Goal: Find specific page/section: Find specific page/section

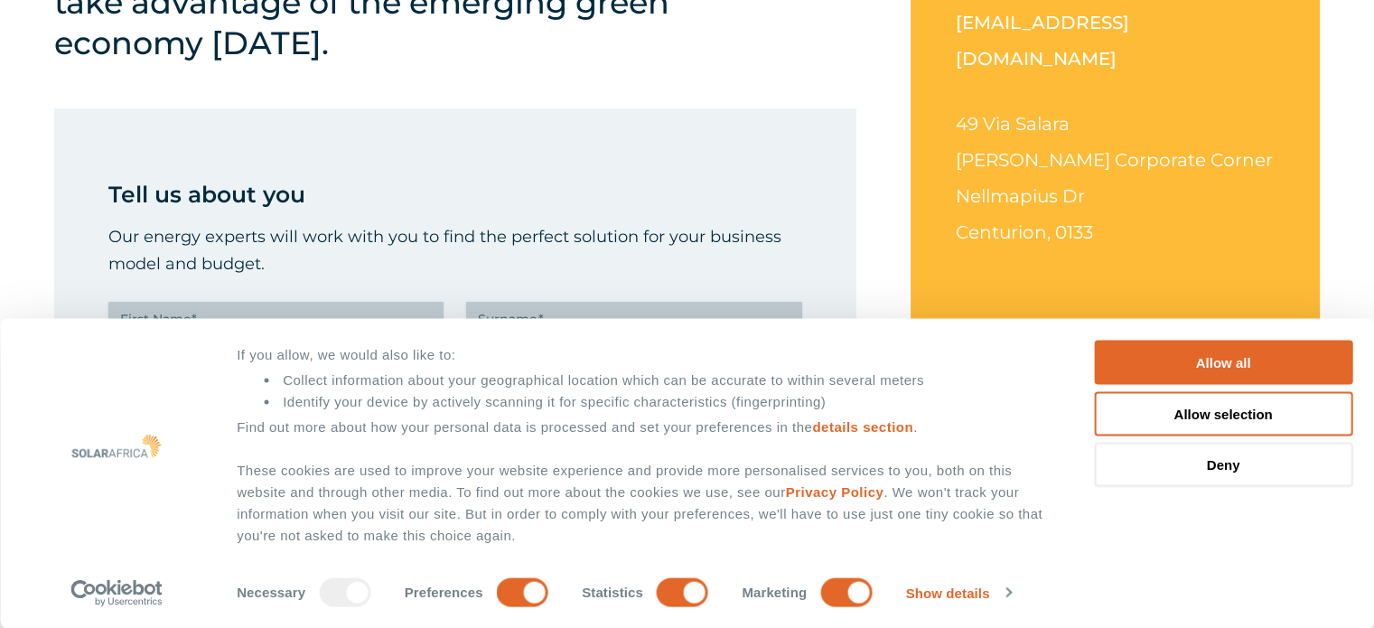
scroll to position [632, 0]
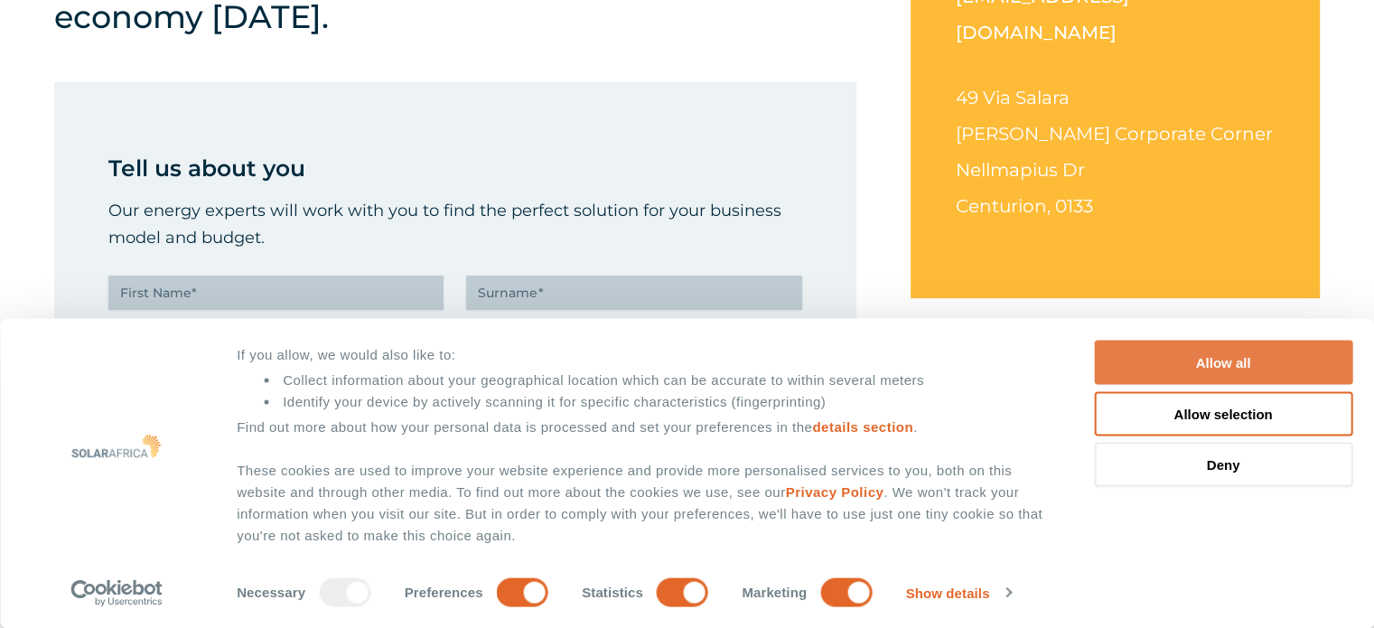
click at [1264, 357] on button "Allow all" at bounding box center [1223, 362] width 258 height 44
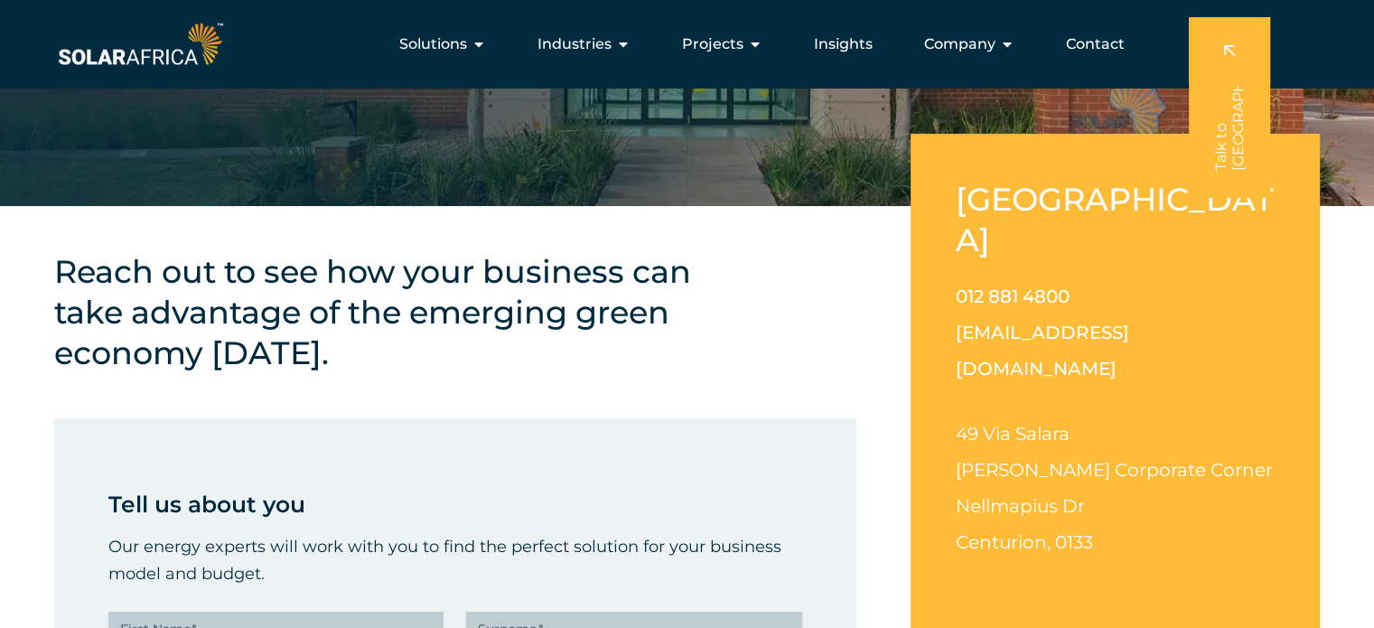
scroll to position [181, 0]
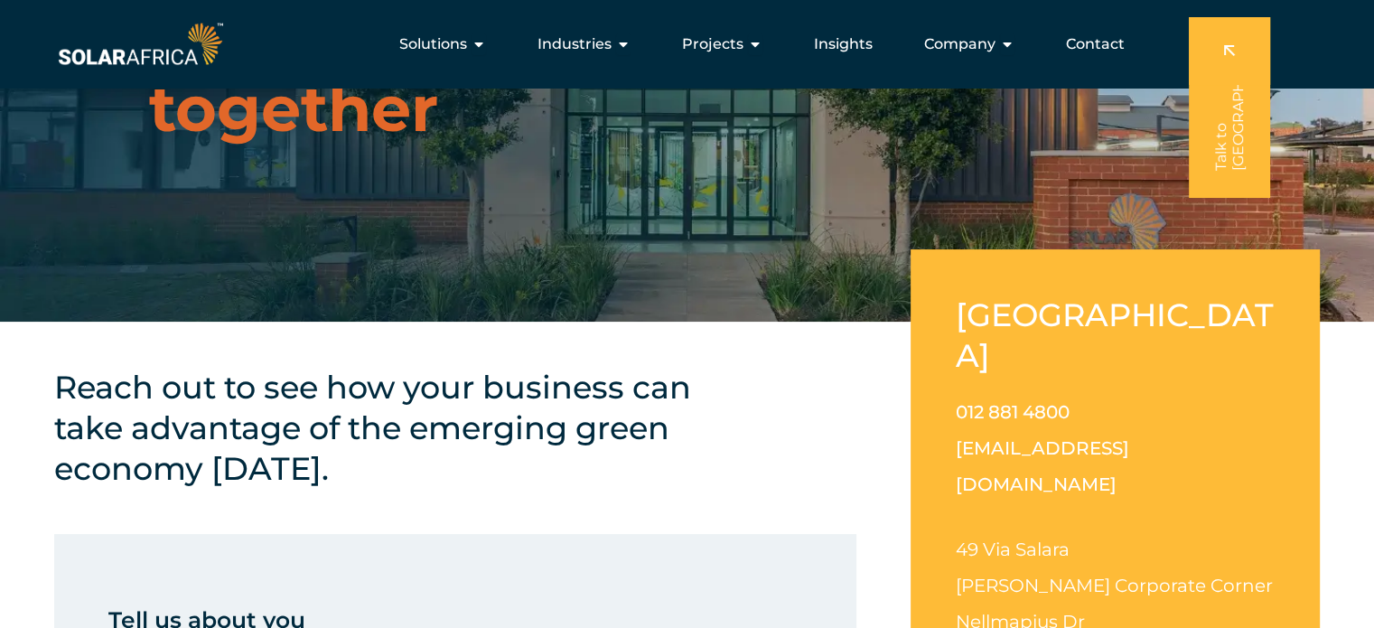
click at [1107, 41] on span "Contact" at bounding box center [1095, 44] width 59 height 22
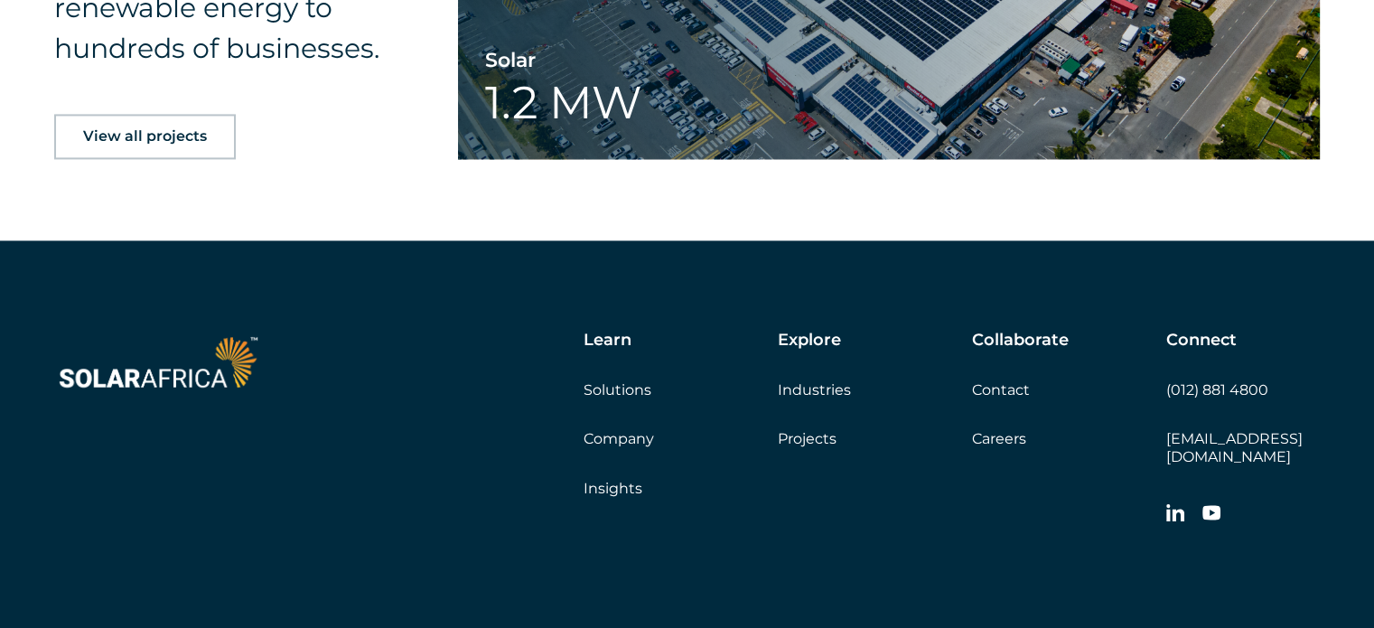
scroll to position [2890, 0]
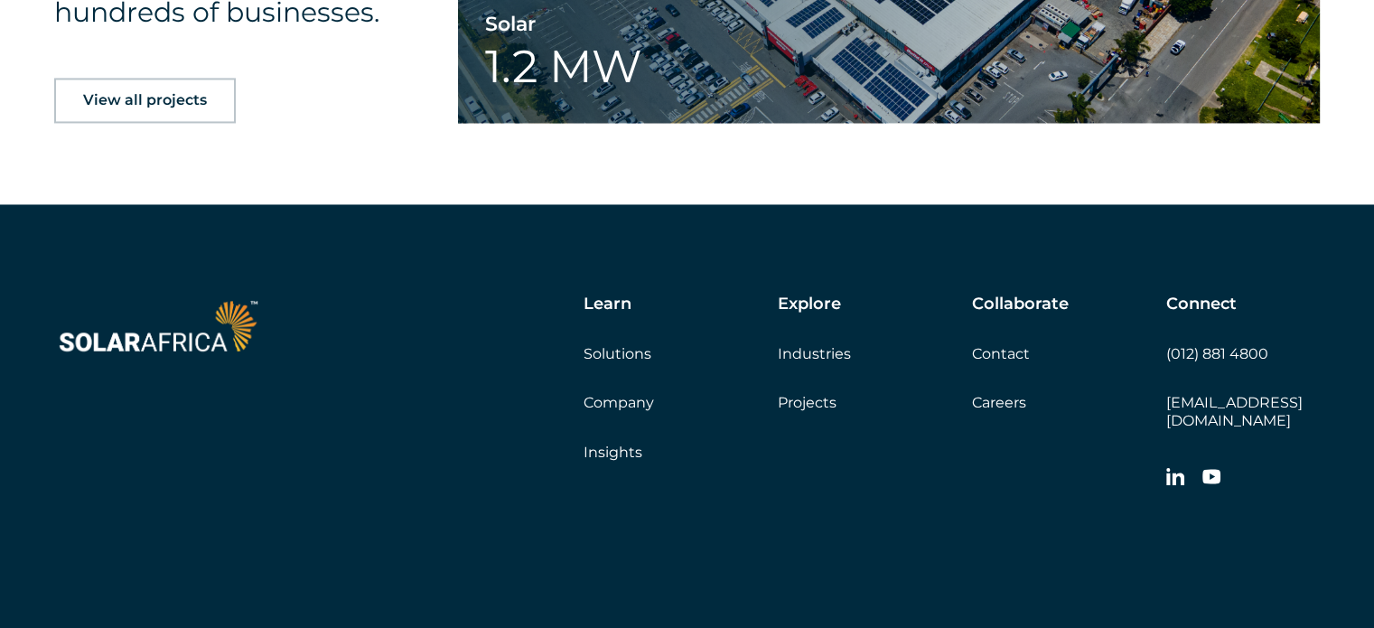
click at [1005, 404] on link "Careers" at bounding box center [999, 402] width 54 height 17
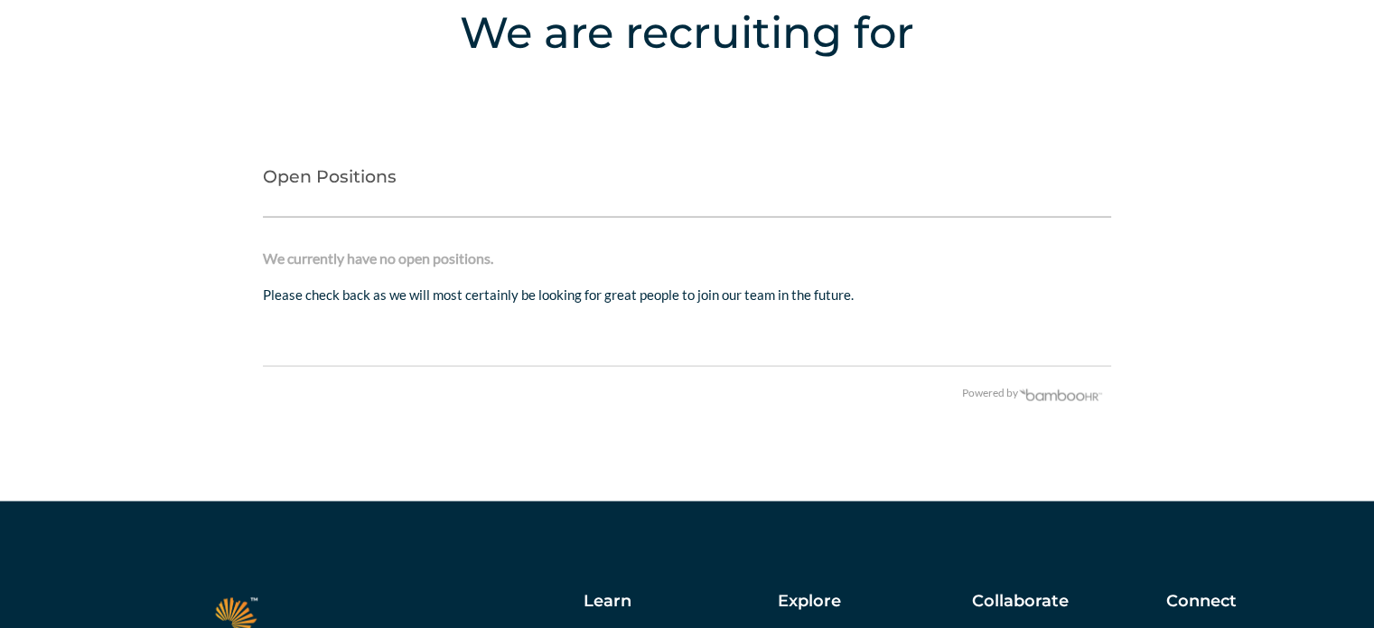
scroll to position [3612, 0]
